Goal: Obtain resource: Obtain resource

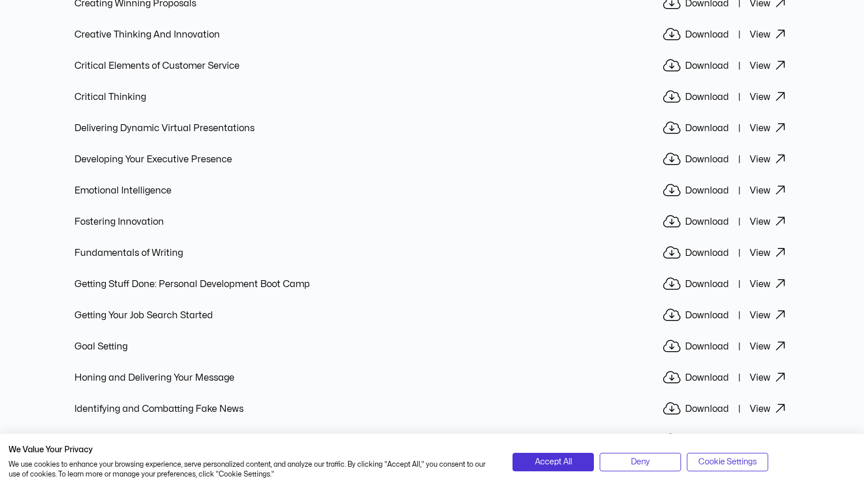
scroll to position [816, 0]
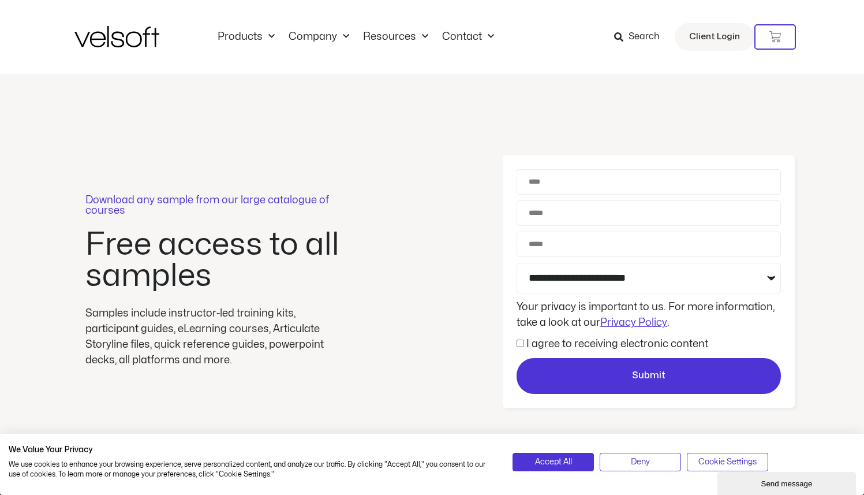
click at [152, 195] on p "Download any sample from our large catalogue of courses" at bounding box center [215, 205] width 260 height 21
click at [574, 462] on button "Accept All" at bounding box center [553, 461] width 81 height 18
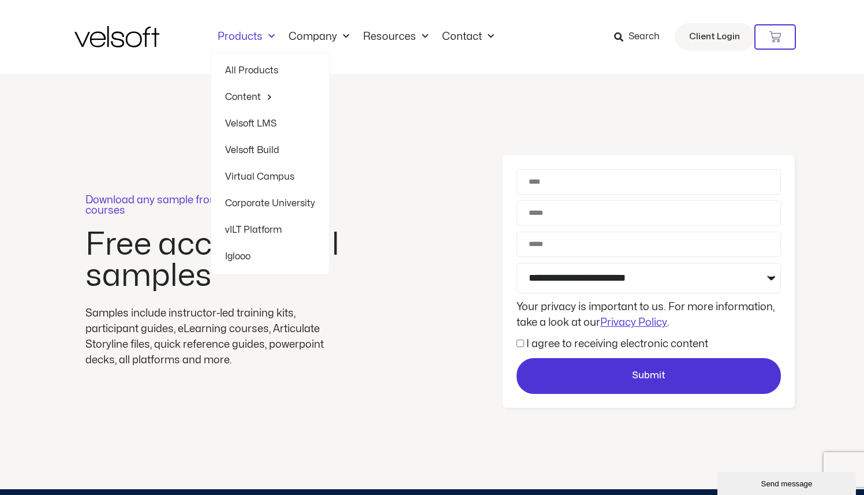
click at [249, 63] on link "All Products" at bounding box center [270, 70] width 90 height 27
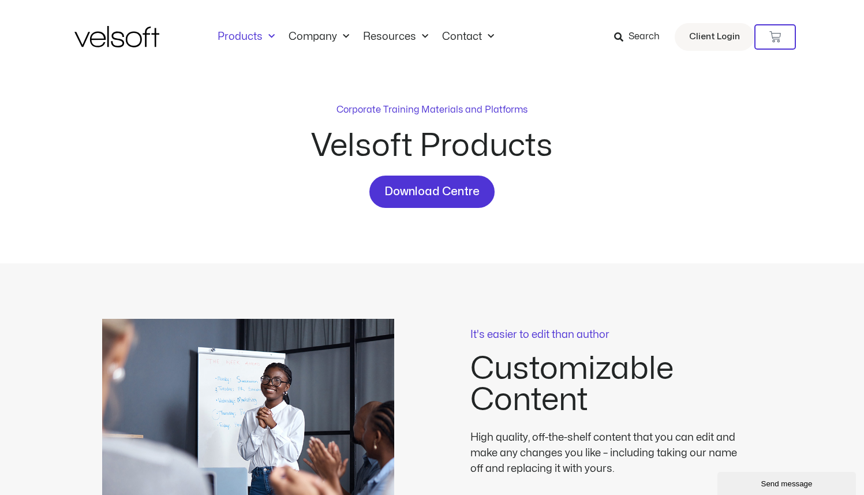
click at [275, 247] on div "Corporate Training Materials and Platforms Velsoft Products Download Centre" at bounding box center [432, 168] width 716 height 189
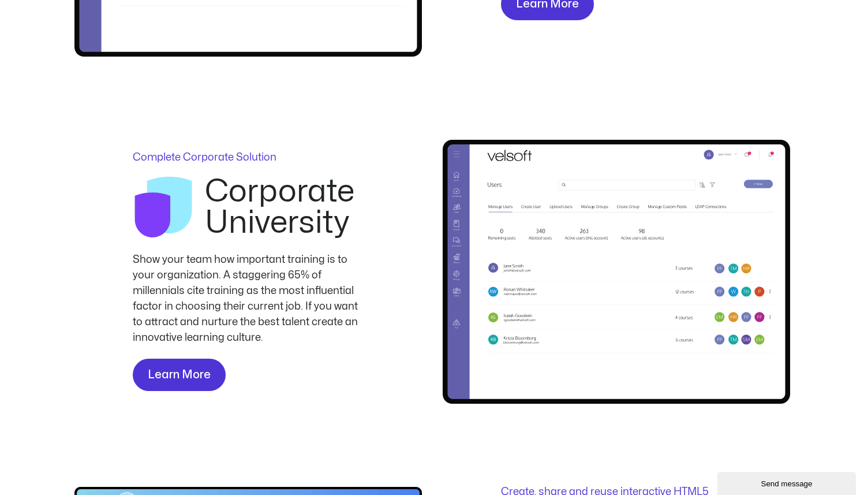
scroll to position [2039, 0]
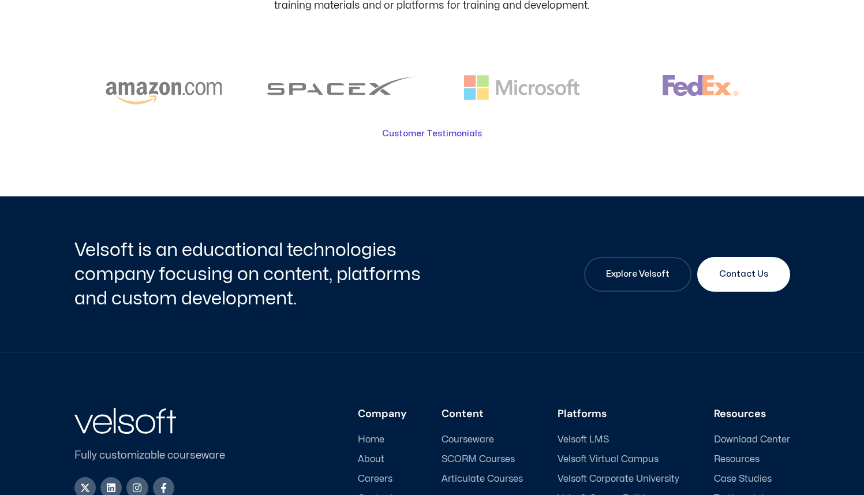
scroll to position [1445, 0]
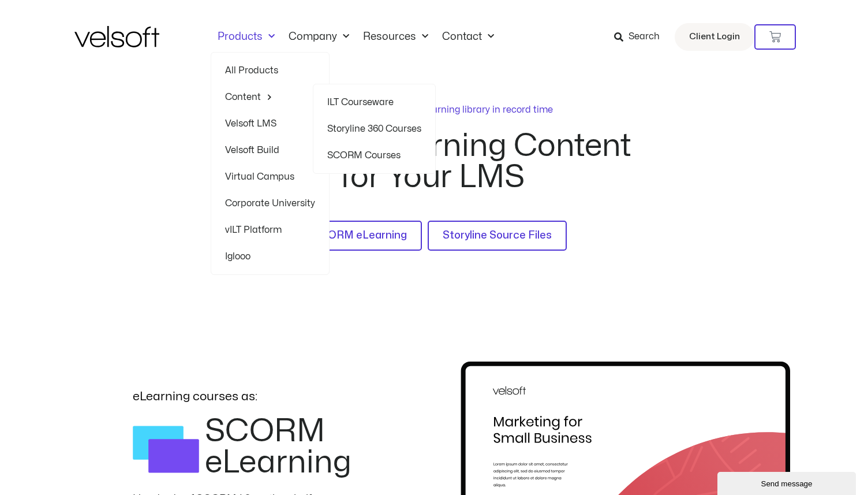
click at [350, 101] on link "ILT Courseware" at bounding box center [374, 102] width 94 height 27
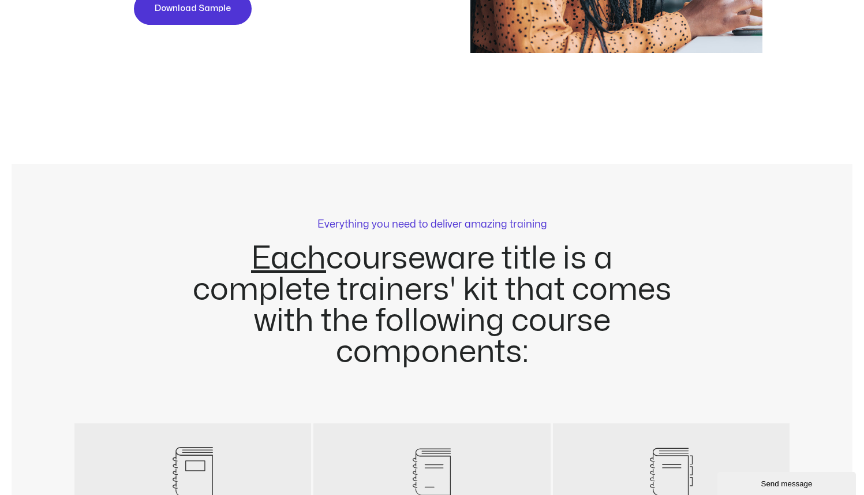
scroll to position [4072, 0]
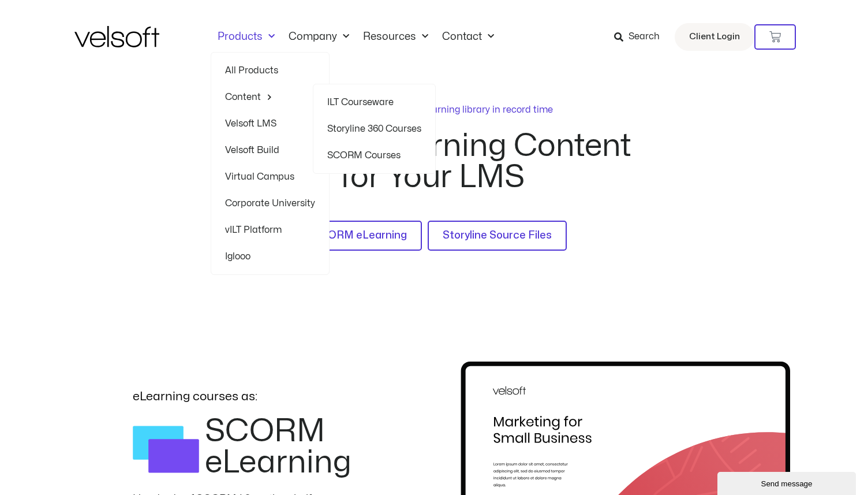
click at [371, 156] on link "SCORM Courses" at bounding box center [374, 155] width 94 height 27
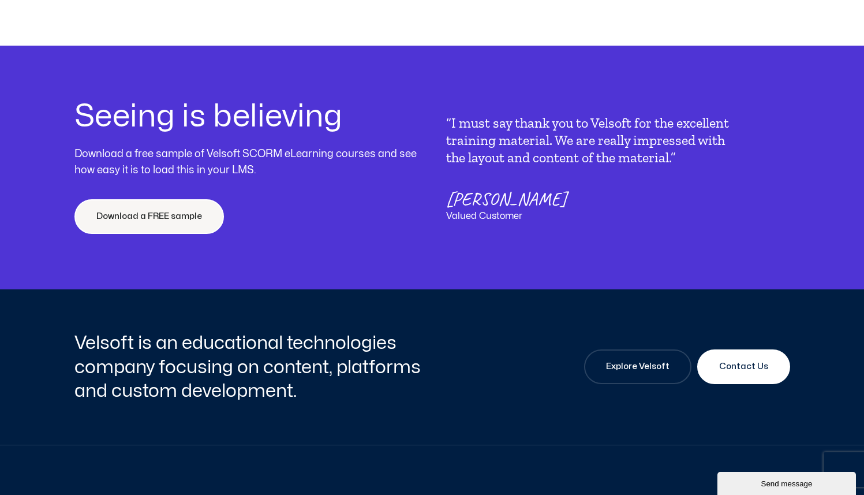
scroll to position [4341, 0]
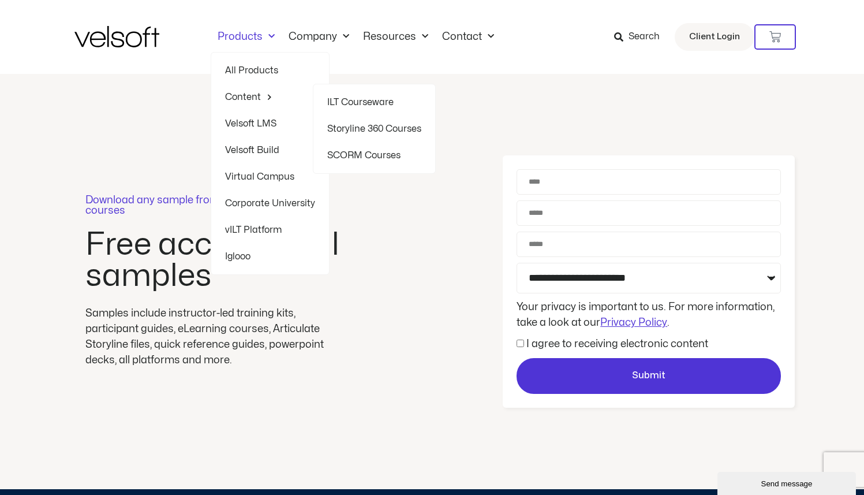
click at [259, 96] on link "Content" at bounding box center [270, 97] width 90 height 27
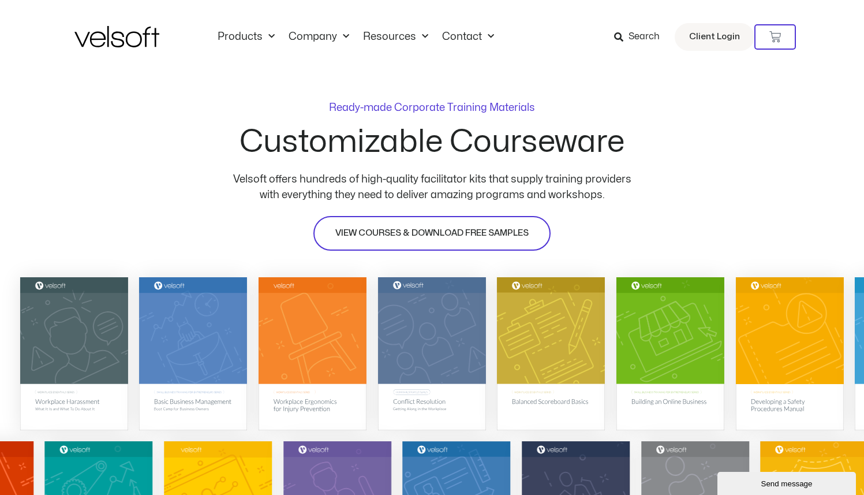
click at [491, 223] on link "VIEW COURSES & DOWNLOAD FREE SAMPLES" at bounding box center [431, 233] width 237 height 35
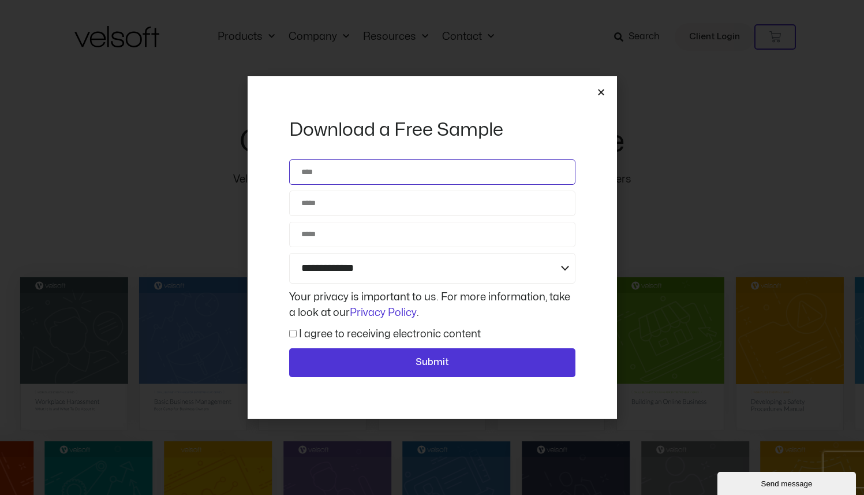
click at [406, 184] on input "Name" at bounding box center [432, 171] width 286 height 25
click at [602, 88] on icon "Close" at bounding box center [601, 92] width 9 height 9
